Goal: Information Seeking & Learning: Learn about a topic

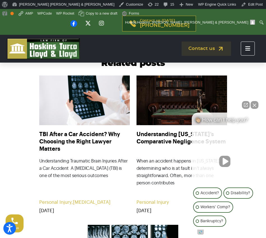
scroll to position [1156, 0]
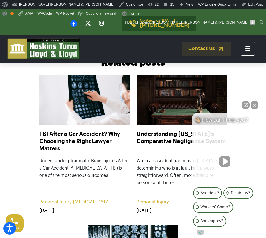
click at [253, 104] on button "Close Intaker Chat Widget" at bounding box center [255, 105] width 8 height 8
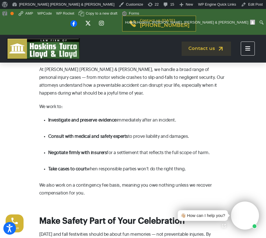
scroll to position [905, 0]
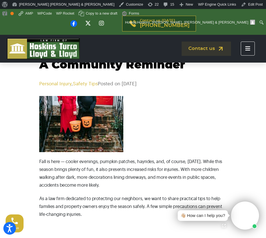
scroll to position [43, 0]
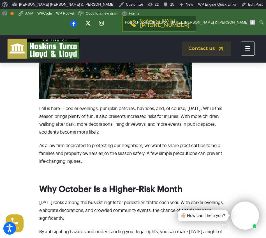
scroll to position [147, 0]
